Goal: Information Seeking & Learning: Learn about a topic

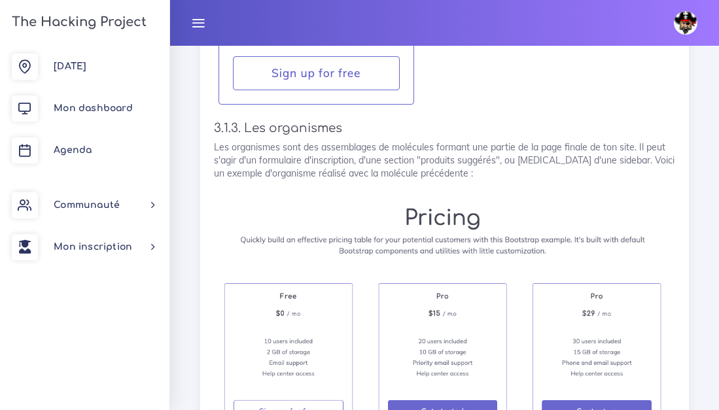
scroll to position [3917, 0]
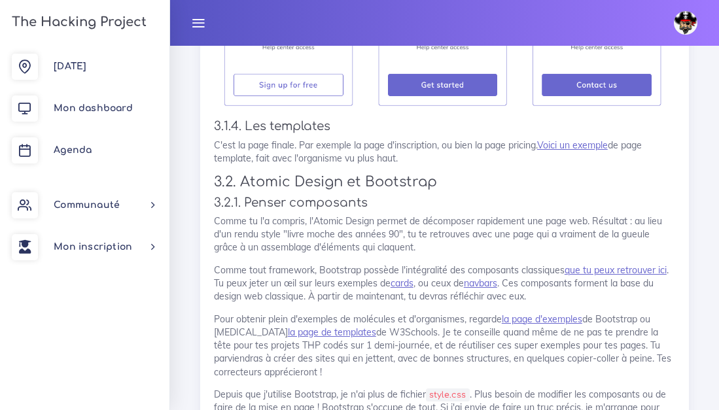
scroll to position [4247, 0]
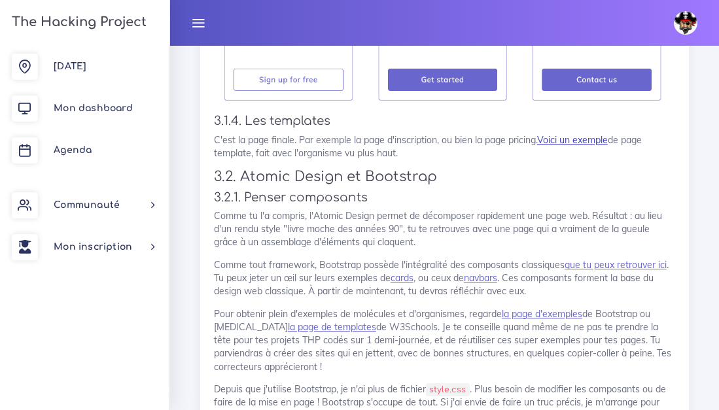
click at [567, 141] on link "Voici un exemple" at bounding box center [572, 140] width 71 height 12
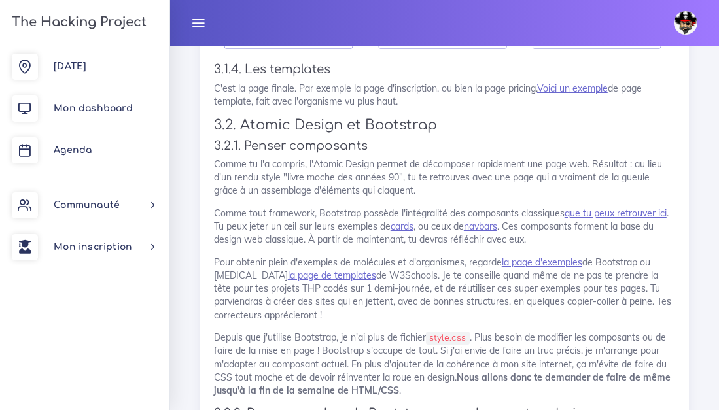
scroll to position [4300, 0]
click at [625, 209] on link "que tu peux retrouver ici" at bounding box center [616, 212] width 102 height 12
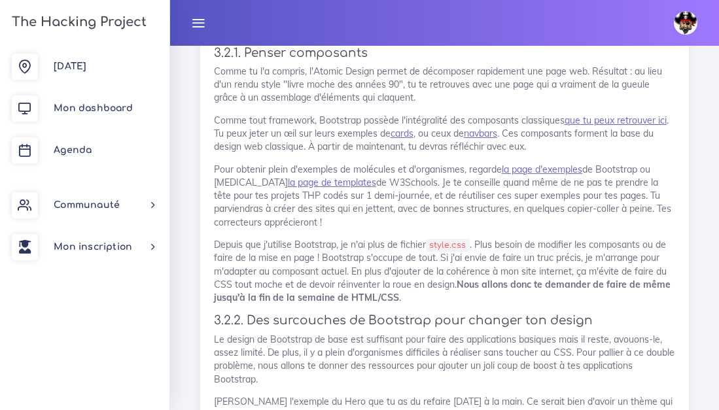
scroll to position [4393, 0]
click at [596, 119] on link "que tu peux retrouver ici" at bounding box center [616, 120] width 102 height 12
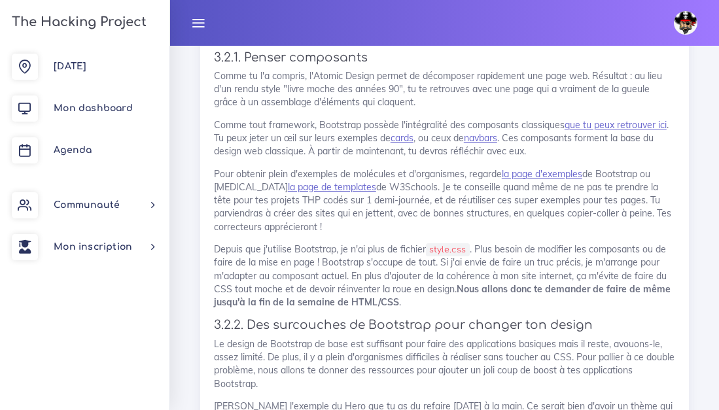
scroll to position [4388, 0]
click at [534, 170] on link "la page d'exemples" at bounding box center [542, 174] width 81 height 12
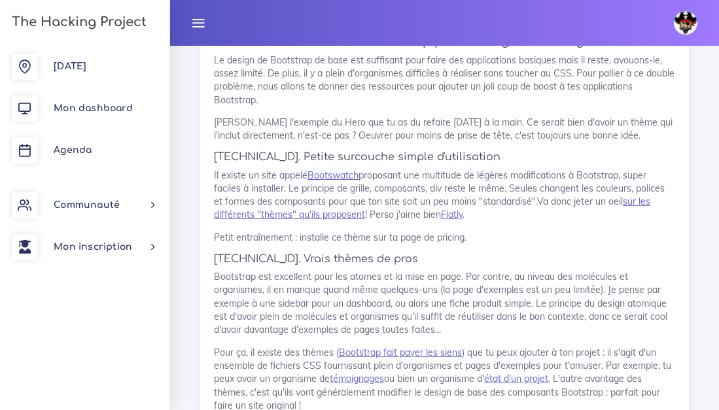
scroll to position [4673, 0]
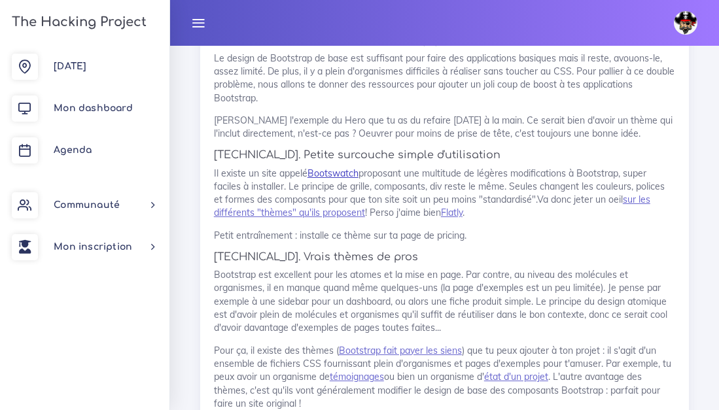
click at [327, 171] on link "Bootswatch" at bounding box center [333, 174] width 51 height 12
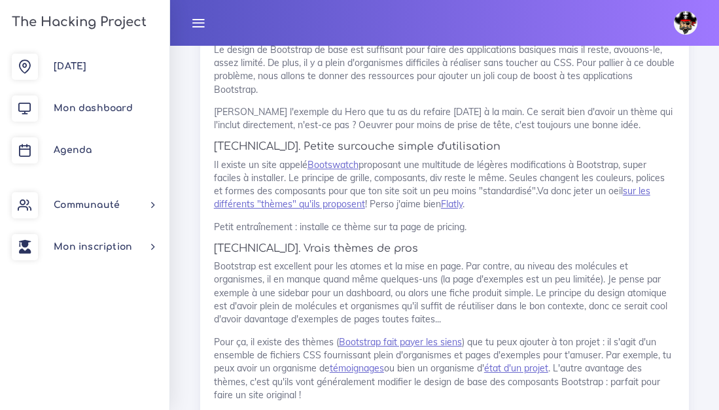
scroll to position [4684, 0]
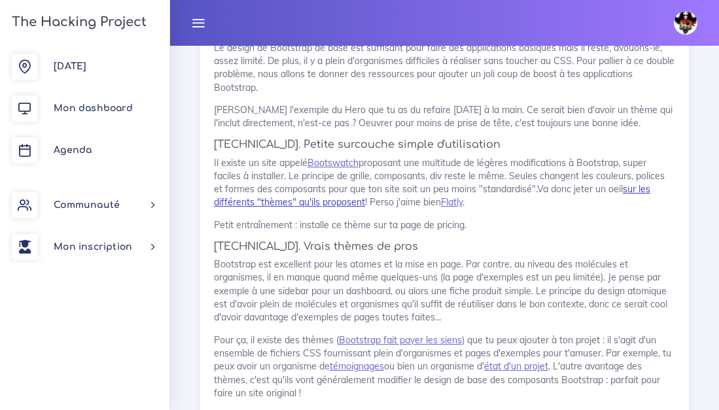
click at [624, 189] on link "sur les différents "thèmes" qu'ils proposent" at bounding box center [432, 195] width 437 height 25
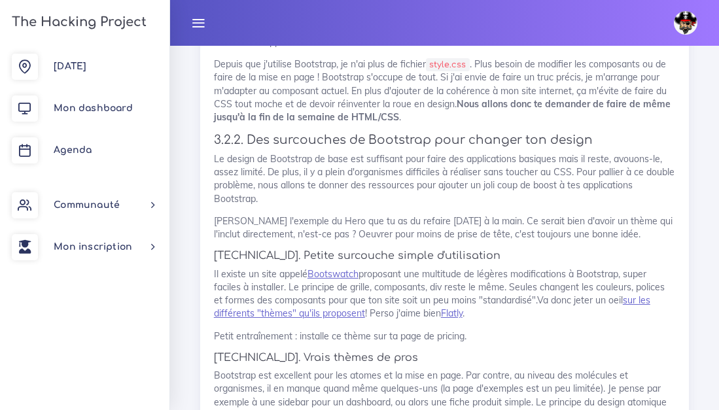
scroll to position [4571, 0]
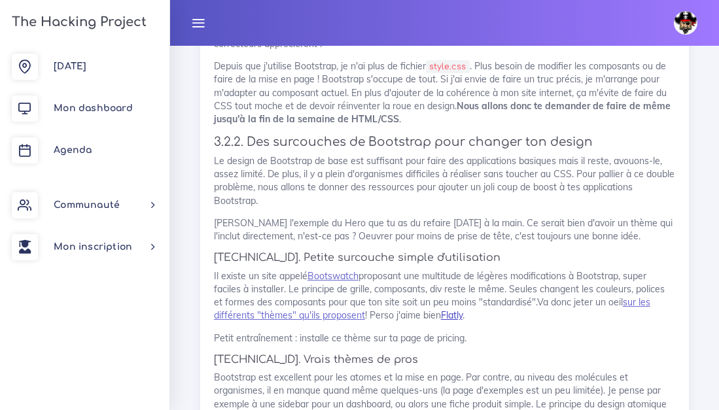
click at [456, 314] on link "Flatly" at bounding box center [452, 316] width 22 height 12
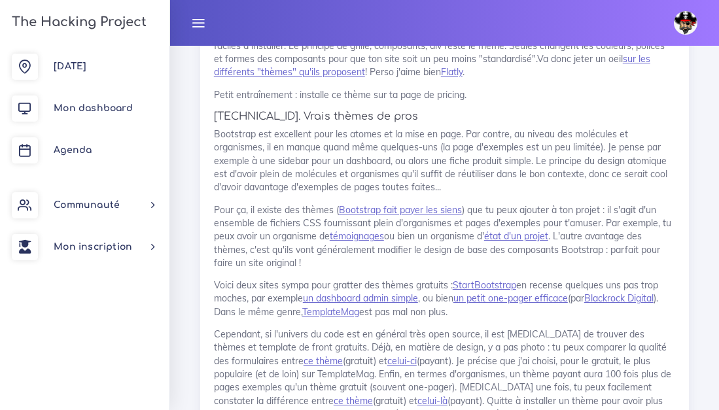
scroll to position [4819, 0]
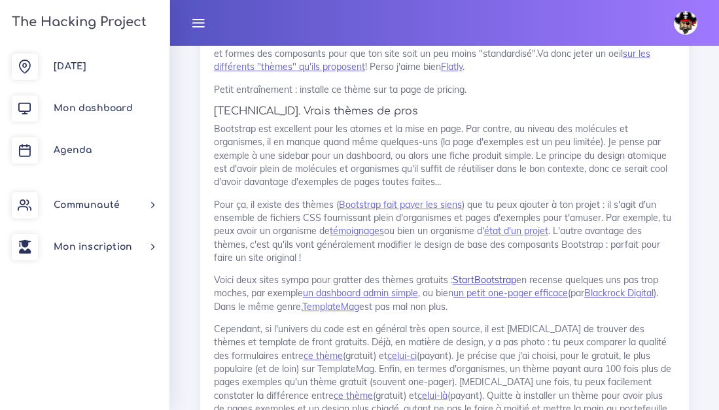
click at [496, 276] on link "StartBootstrap" at bounding box center [484, 280] width 63 height 12
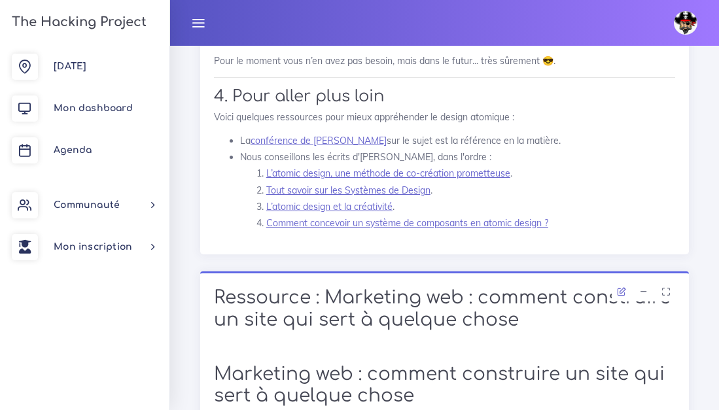
scroll to position [5321, 0]
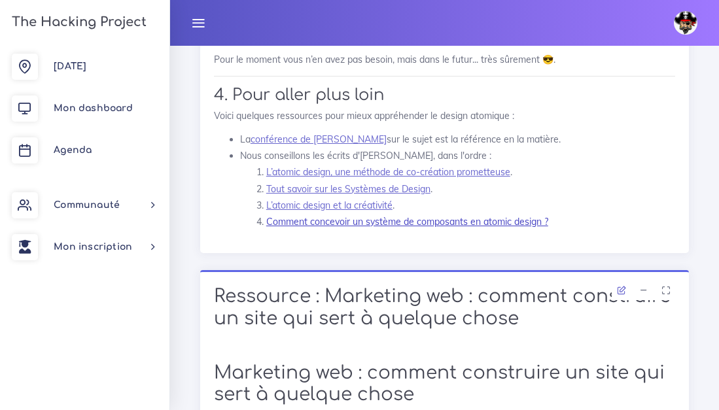
click at [412, 216] on link "Comment concevoir un système de composants en atomic design ?" at bounding box center [407, 222] width 282 height 12
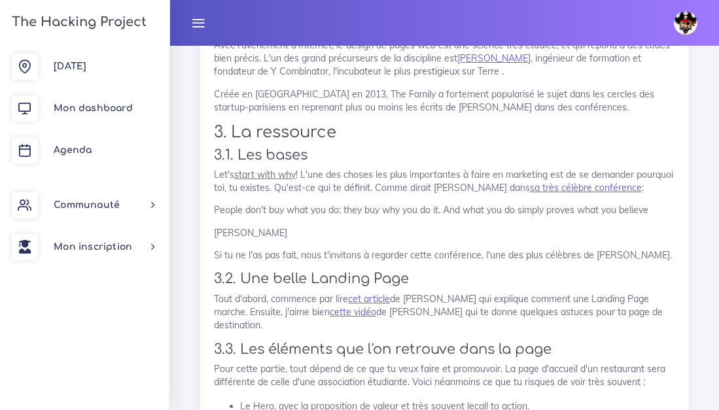
scroll to position [6052, 0]
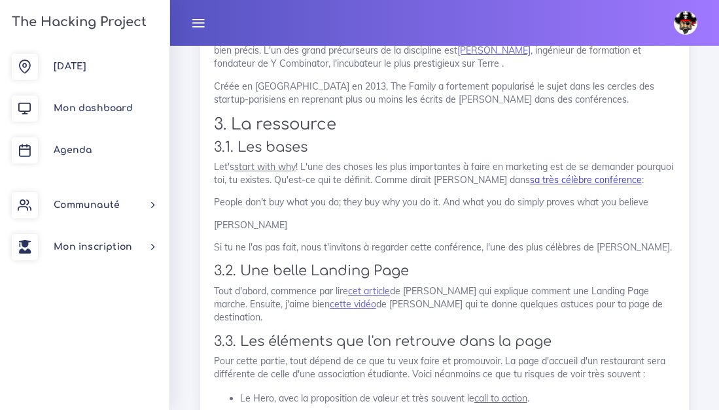
click at [603, 176] on link "sa très célèbre conférence" at bounding box center [586, 180] width 112 height 12
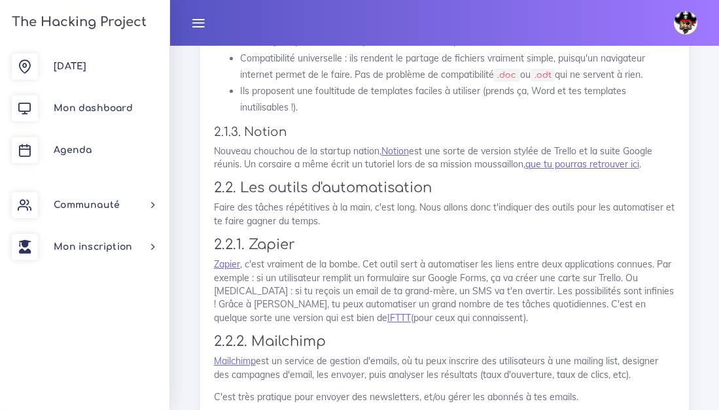
scroll to position [7413, 0]
